Goal: Find specific page/section: Find specific page/section

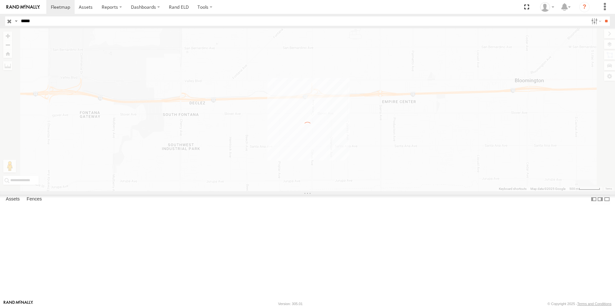
select select "**********"
click at [0, 0] on label at bounding box center [0, 0] width 0 height 0
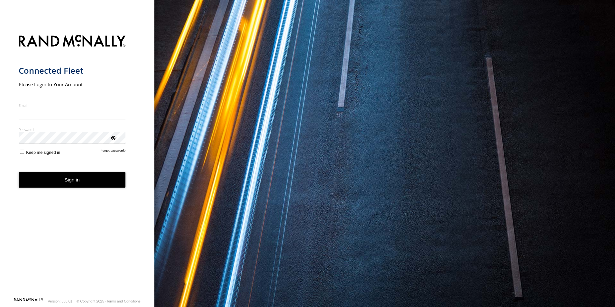
click at [78, 114] on input "Email" at bounding box center [72, 114] width 107 height 12
type input "**********"
click at [53, 176] on button "Sign in" at bounding box center [72, 180] width 107 height 16
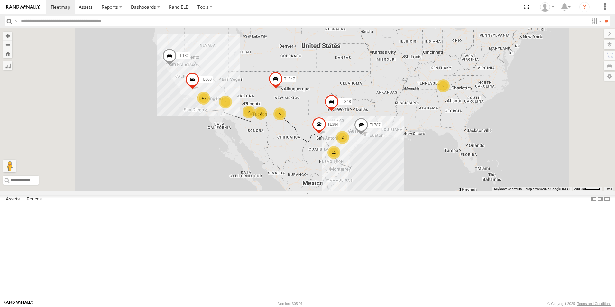
click at [210, 105] on div "45" at bounding box center [203, 98] width 13 height 13
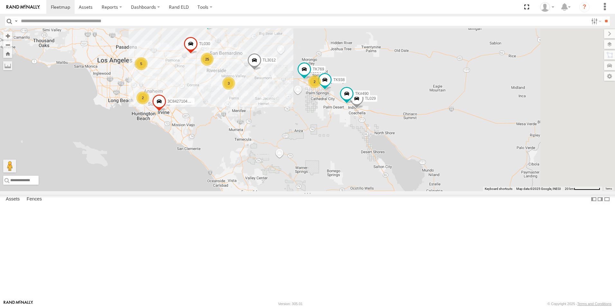
drag, startPoint x: 289, startPoint y: 100, endPoint x: 228, endPoint y: 60, distance: 72.8
click at [228, 60] on div "TL348 TL384 TL132 TL787 TL347 TL608 25 3 TL3012 5 TK769 3C8427104DF8 TL029 2 TL…" at bounding box center [307, 109] width 615 height 163
click at [212, 65] on div "25" at bounding box center [205, 58] width 13 height 13
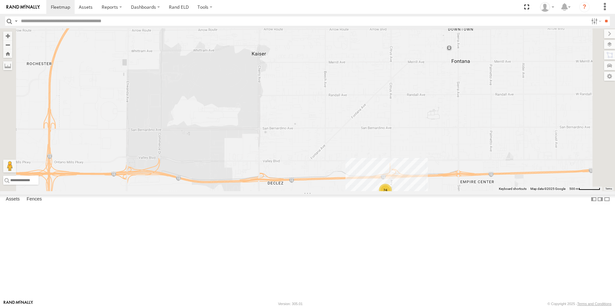
click at [392, 197] on div "24" at bounding box center [385, 190] width 13 height 13
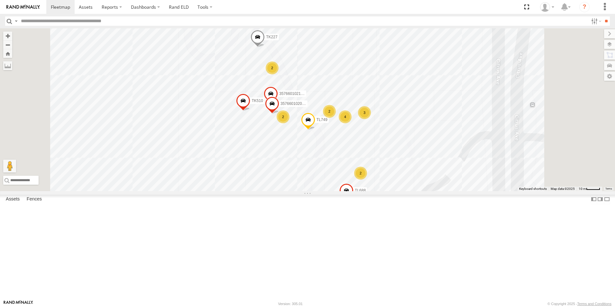
click at [327, 122] on span "TL749" at bounding box center [322, 119] width 11 height 5
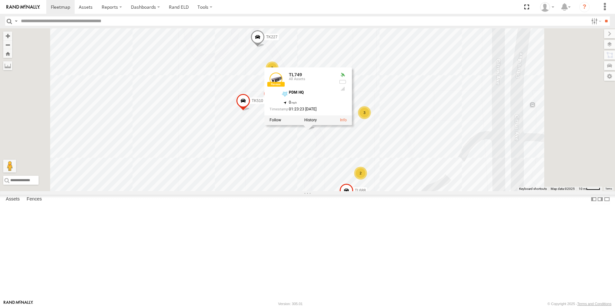
click at [361, 191] on div "TL348 TL384 TL132 TL787 TL347 TL608 TL3012 TK769 3C8427104DF8 TL029 TL030 TK#49…" at bounding box center [307, 109] width 615 height 163
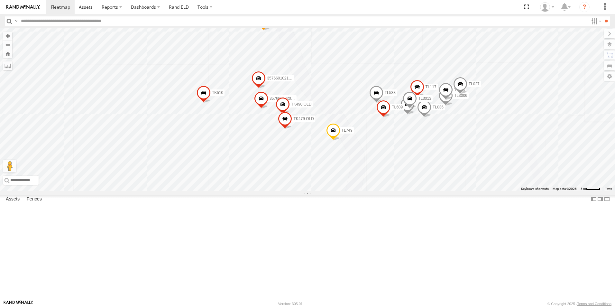
click at [283, 23] on span "TK767" at bounding box center [277, 20] width 11 height 5
click at [261, 13] on link at bounding box center [252, 10] width 16 height 6
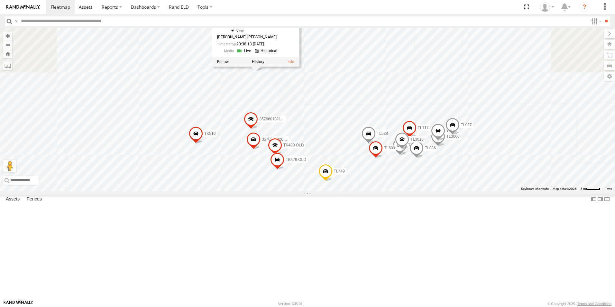
drag, startPoint x: 288, startPoint y: 102, endPoint x: 280, endPoint y: 144, distance: 42.1
click at [280, 144] on div "TL348 TL384 TL132 TL787 TL347 TL608 TL3012 TK769 3C8427104DF8 TL029 TL030 TK#49…" at bounding box center [307, 109] width 615 height 163
click at [290, 139] on div "TL348 TL384 TL132 TL787 TL347 TL608 TL3012 TK769 3C8427104DF8 TL029 TL030 TK#49…" at bounding box center [307, 109] width 615 height 163
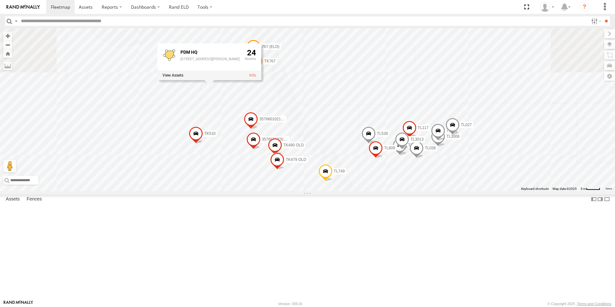
click at [387, 135] on div "TL348 TL384 TL132 TL787 TL347 TL608 TL3012 TK769 3C8427104DF8 TL029 TL030 TK#49…" at bounding box center [307, 109] width 615 height 163
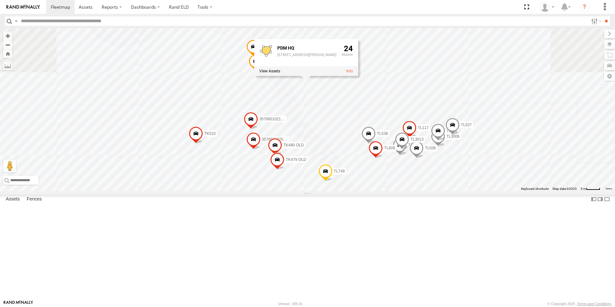
click at [349, 149] on div "TL348 TL384 TL132 TL787 TL347 TL608 TL3012 TK769 3C8427104DF8 TL029 TL030 TK#49…" at bounding box center [307, 109] width 615 height 163
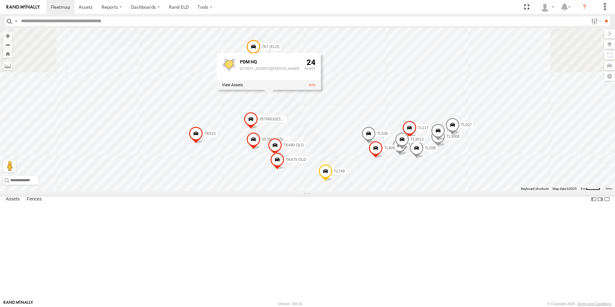
click at [345, 71] on div "TL348 TL384 TL132 TL787 TL347 TL608 TL3012 TK769 3C8427104DF8 TL029 TL030 TK#49…" at bounding box center [307, 109] width 615 height 163
click at [263, 71] on span at bounding box center [256, 62] width 14 height 17
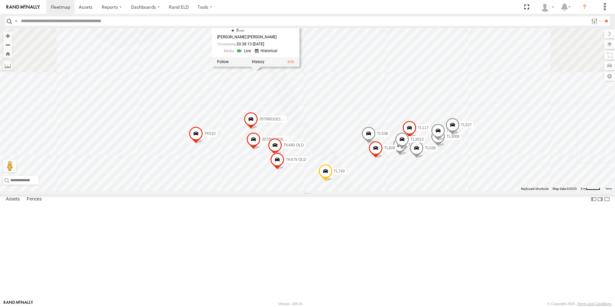
click at [279, 54] on link at bounding box center [267, 51] width 24 height 6
click at [240, 123] on div "TL348 TL384 TL132 TL787 TL347 TL608 TL3012 TK769 3C8427104DF8 TL029 TL030 TK#49…" at bounding box center [307, 109] width 615 height 163
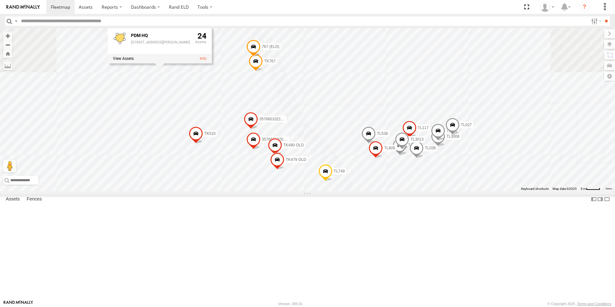
click at [240, 147] on div "TL348 TL384 TL132 TL787 TL347 TL608 TL3012 TK769 3C8427104DF8 TL029 TL030 TK#49…" at bounding box center [307, 109] width 615 height 163
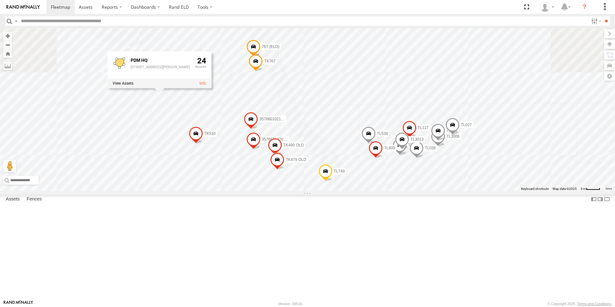
click at [464, 114] on div "TL348 TL384 TL132 TL787 TL347 TL608 TL3012 TK769 3C8427104DF8 TL029 TL030 TK#49…" at bounding box center [307, 109] width 615 height 163
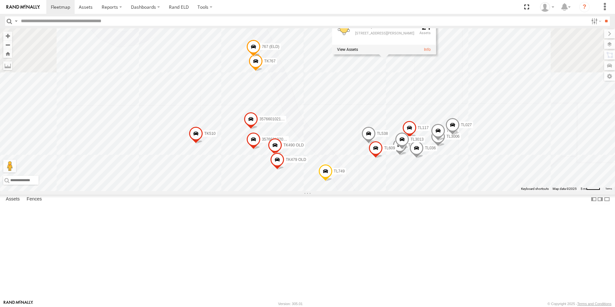
click at [275, 63] on span "TK767" at bounding box center [269, 61] width 11 height 5
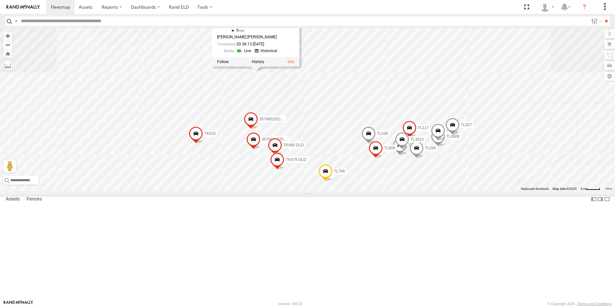
click at [253, 54] on link at bounding box center [244, 51] width 16 height 6
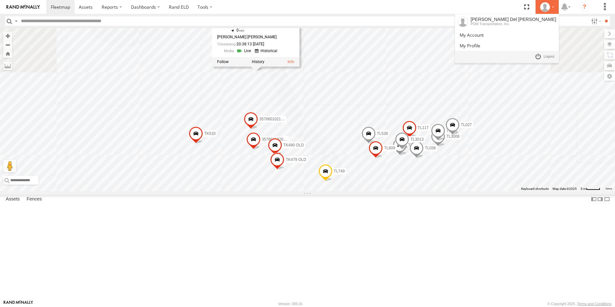
drag, startPoint x: 546, startPoint y: 5, endPoint x: 544, endPoint y: 11, distance: 5.6
click at [546, 6] on icon at bounding box center [545, 7] width 10 height 10
click at [547, 56] on span at bounding box center [549, 56] width 11 height 7
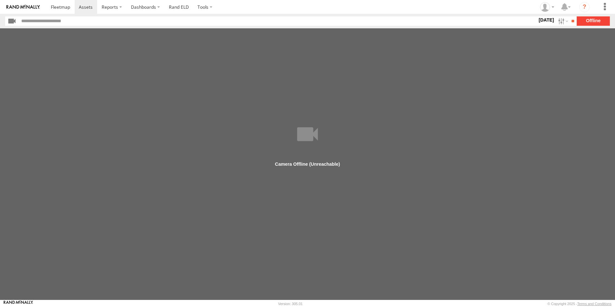
click at [548, 21] on label "12 Aug 25" at bounding box center [546, 19] width 18 height 7
click at [0, 0] on span "Last 7 Days" at bounding box center [0, 0] width 0 height 0
click at [569, 22] on input "**" at bounding box center [572, 20] width 7 height 9
click at [571, 21] on input "**" at bounding box center [572, 20] width 7 height 9
click at [563, 20] on label at bounding box center [563, 20] width 14 height 9
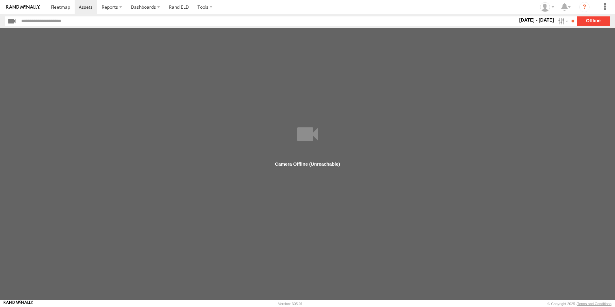
click at [0, 0] on span "Last 7 Days" at bounding box center [0, 0] width 0 height 0
click at [570, 19] on input "**" at bounding box center [572, 20] width 7 height 9
click at [514, 107] on main "Duration (seconds): * ** ** ** ** ** ** *** *** *** *** Quality: High Low Play …" at bounding box center [307, 163] width 615 height 271
